Goal: Use online tool/utility

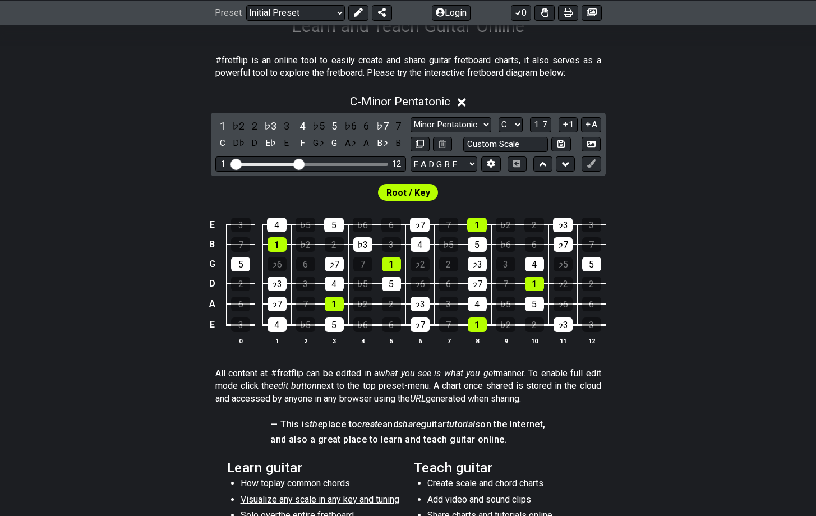
scroll to position [198, 0]
click at [482, 121] on select "Minor Pentatonic Click to edit Minor Pentatonic Major Pentatonic Minor Blues Ma…" at bounding box center [450, 125] width 81 height 15
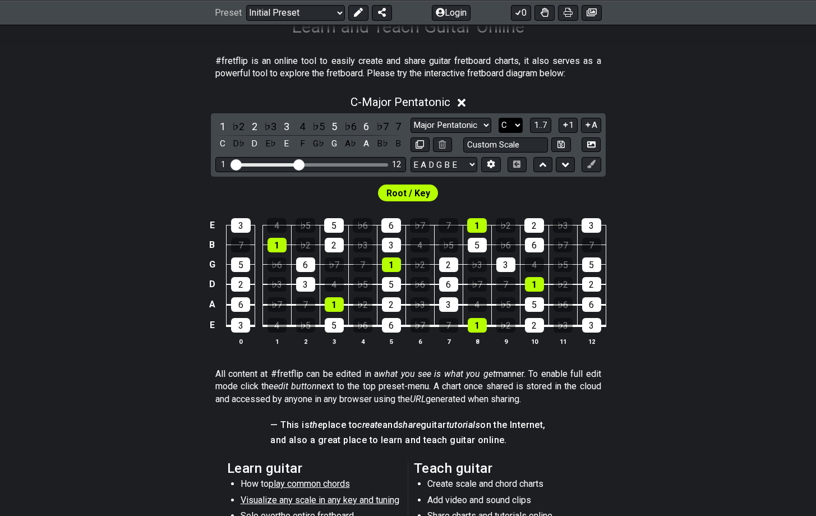
click at [513, 123] on select "A♭ A A♯ B♭ B C C♯ D♭ D D♯ E♭ E F F♯ G♭ G G♯" at bounding box center [510, 125] width 24 height 15
click at [532, 122] on button "1..7" at bounding box center [540, 125] width 21 height 15
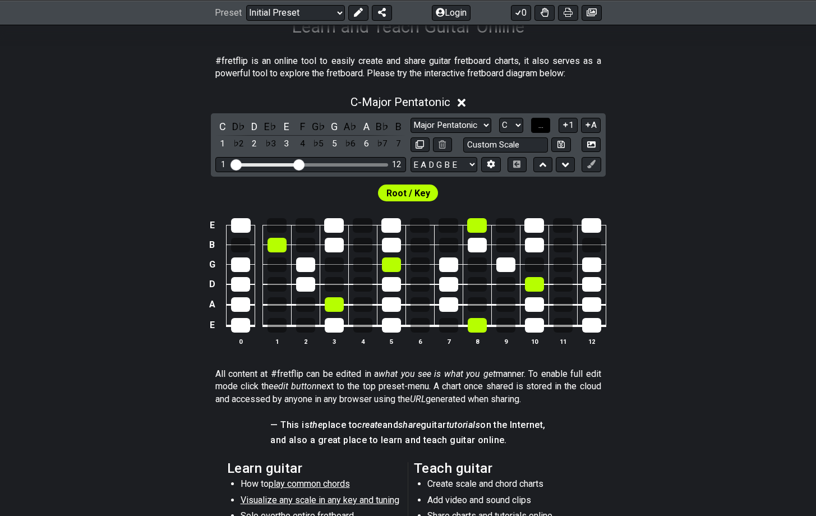
click at [532, 122] on button "..." at bounding box center [540, 125] width 19 height 15
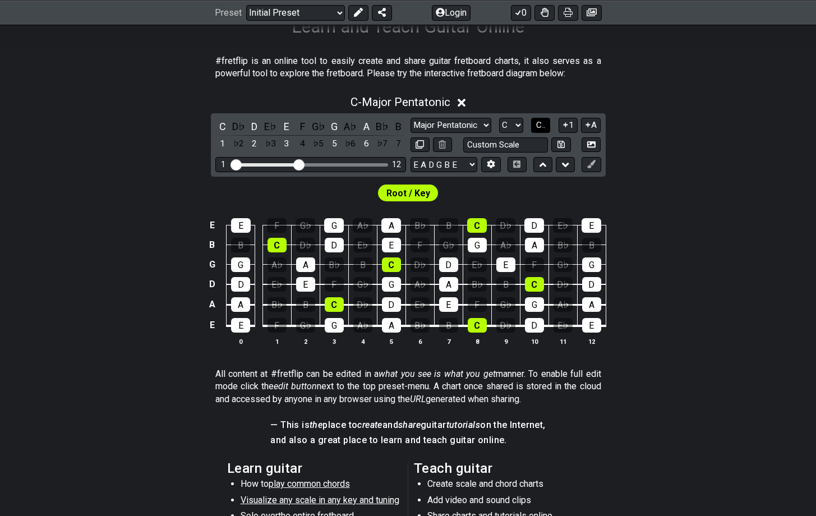
click at [532, 122] on button "C.." at bounding box center [540, 125] width 19 height 15
drag, startPoint x: 295, startPoint y: 164, endPoint x: 330, endPoint y: 165, distance: 34.8
click at [330, 164] on input "Visible fret range" at bounding box center [310, 164] width 159 height 0
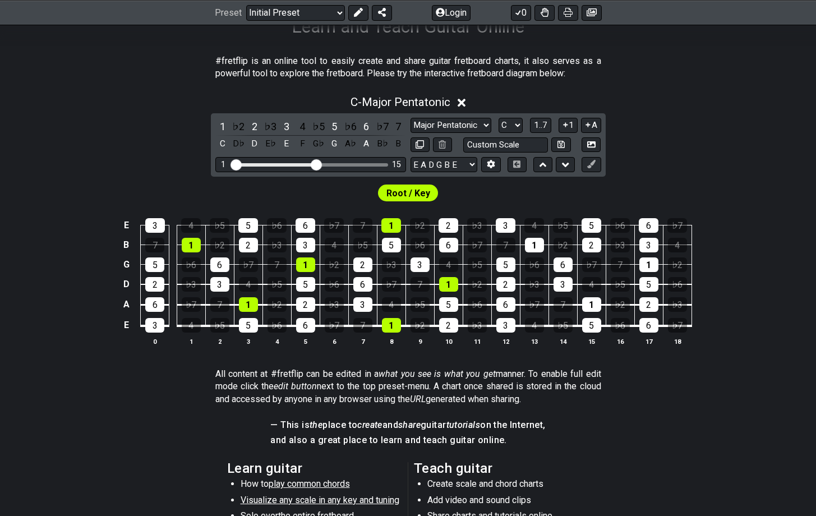
drag, startPoint x: 330, startPoint y: 165, endPoint x: 316, endPoint y: 165, distance: 14.6
click at [316, 164] on input "Visible fret range" at bounding box center [310, 164] width 159 height 0
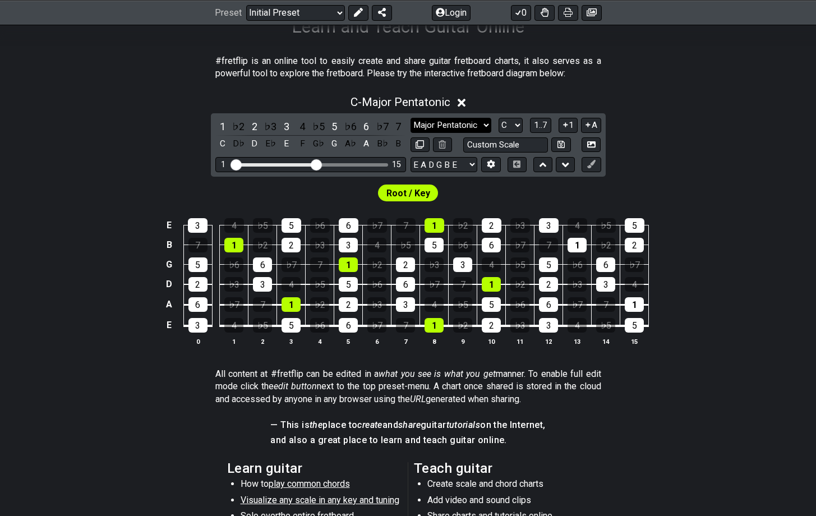
click at [464, 122] on select "Minor Pentatonic Click to edit Minor Pentatonic Major Pentatonic Minor Blues Ma…" at bounding box center [450, 125] width 81 height 15
select select "Minor Pentatonic"
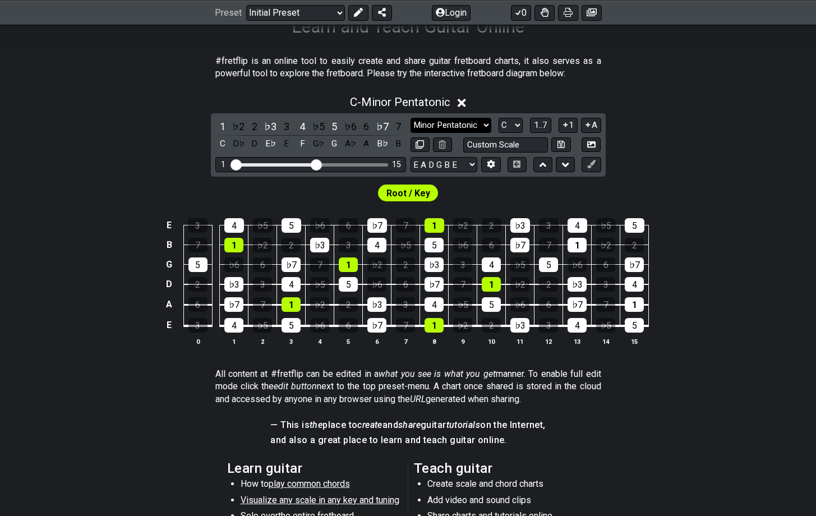
click at [486, 123] on select "Minor Pentatonic Click to edit Minor Pentatonic Major Pentatonic Minor Blues Ma…" at bounding box center [450, 125] width 81 height 15
click at [332, 16] on select "Welcome to #fretflip! Initial Preset Custom Preset Minor Pentatonic Major Penta…" at bounding box center [295, 12] width 99 height 16
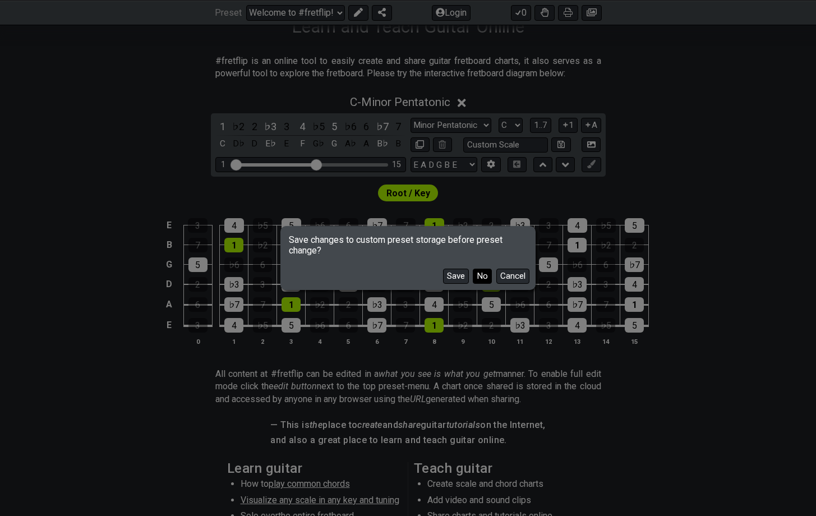
click at [482, 279] on button "No" at bounding box center [482, 276] width 19 height 15
select select "/major-triad-arpeggios"
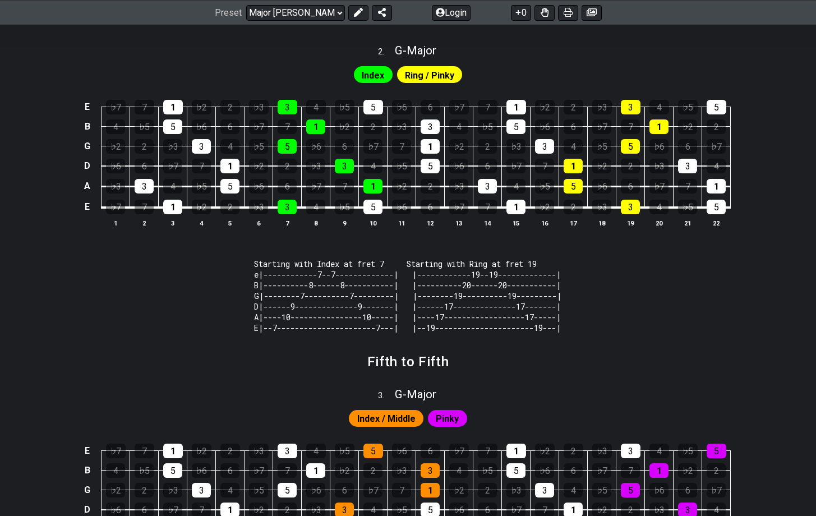
scroll to position [674, 0]
